Goal: Check status: Check status

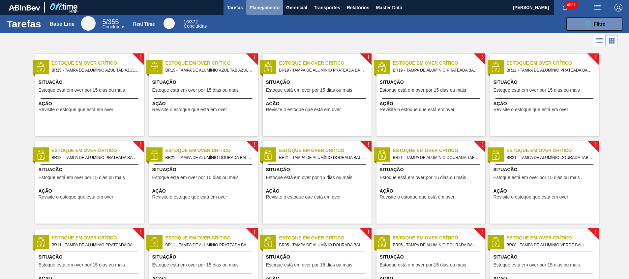
click at [274, 6] on span "Planejamento" at bounding box center [265, 8] width 30 height 8
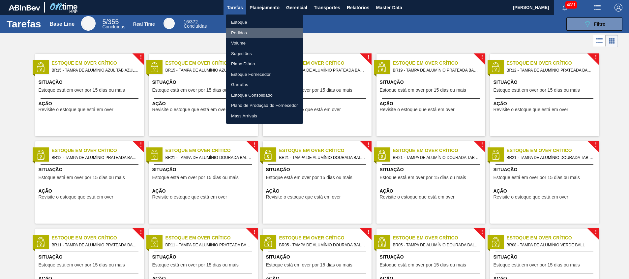
click at [278, 32] on li "Pedidos" at bounding box center [265, 33] width 78 height 11
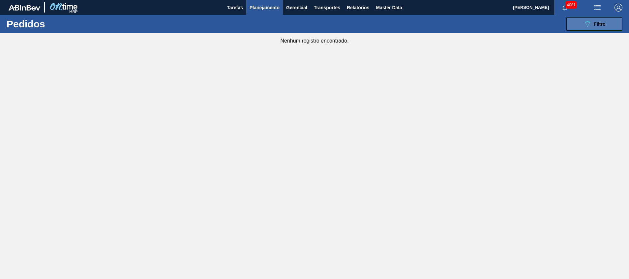
click at [581, 26] on button "089F7B8B-B2A5-4AFE-B5C0-19BA573D28AC Filtro" at bounding box center [595, 23] width 56 height 13
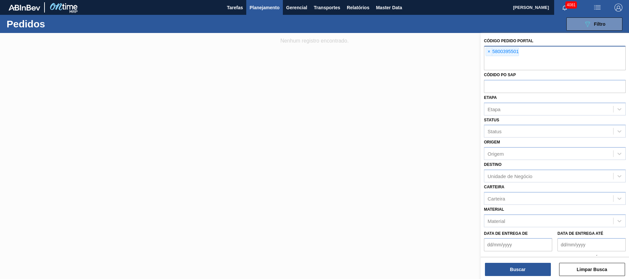
click at [526, 59] on input "text" at bounding box center [555, 64] width 142 height 13
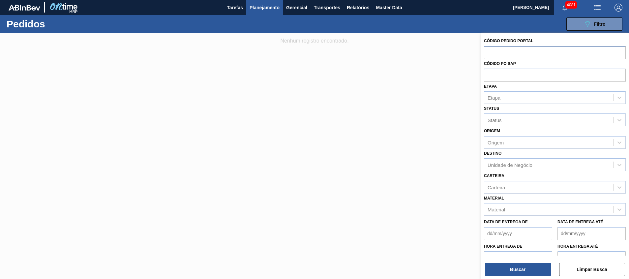
paste input "5800393835"
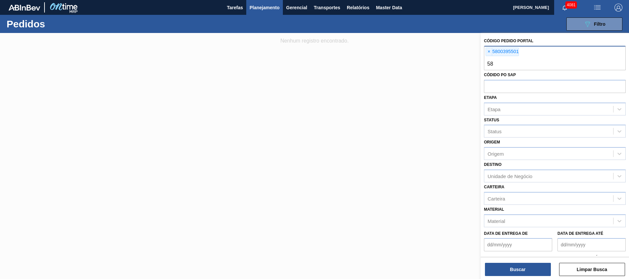
type input "5"
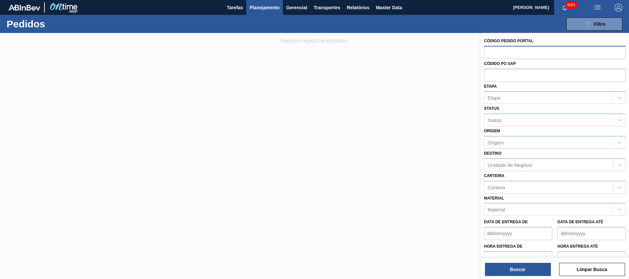
paste input "5800393835"
type input "5800393835"
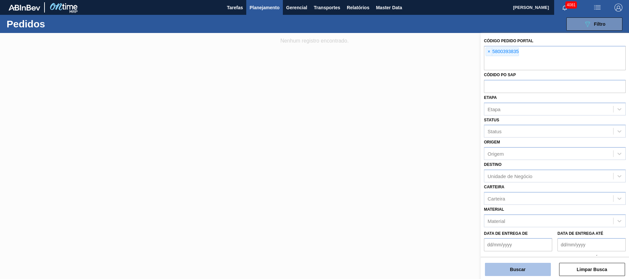
click at [522, 265] on button "Buscar" at bounding box center [518, 269] width 66 height 13
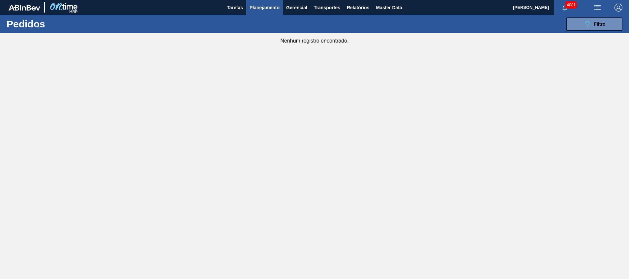
click at [587, 16] on div "089F7B8B-B2A5-4AFE-B5C0-19BA573D28AC Filtro Código Pedido Portal × 5800393835 C…" at bounding box center [365, 24] width 521 height 20
click at [585, 24] on icon "089F7B8B-B2A5-4AFE-B5C0-19BA573D28AC" at bounding box center [588, 24] width 8 height 8
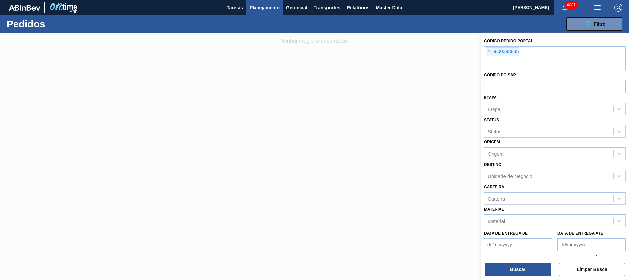
click at [547, 89] on input "text" at bounding box center [555, 86] width 142 height 13
paste input "5800393835"
type input "5800393835"
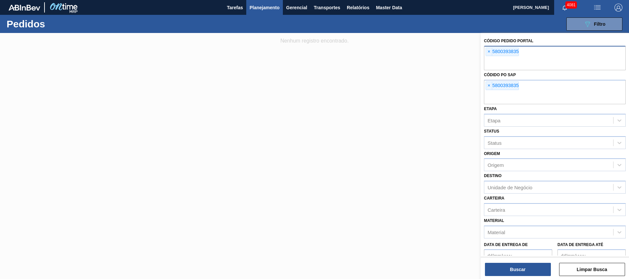
click at [543, 55] on div "× 5800393835" at bounding box center [555, 58] width 142 height 24
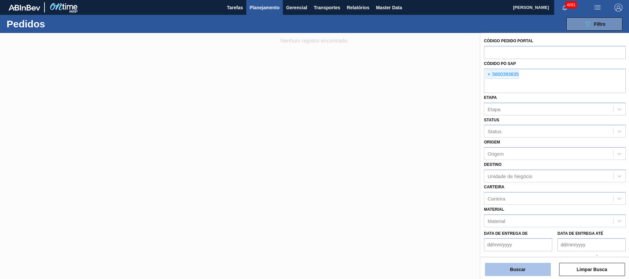
click at [520, 268] on button "Buscar" at bounding box center [518, 269] width 66 height 13
